Goal: Check status

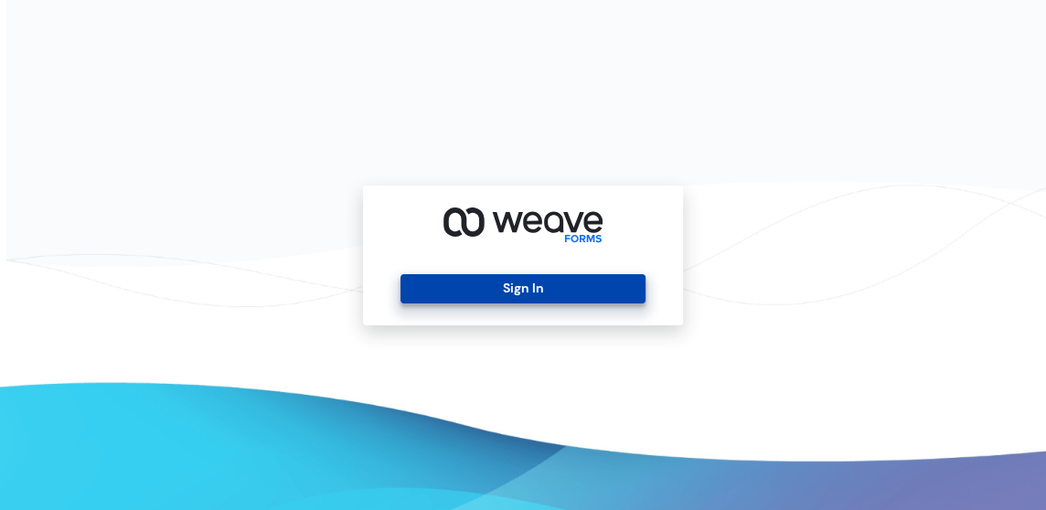
click at [529, 276] on button "Sign In" at bounding box center [523, 288] width 244 height 29
